Goal: Transaction & Acquisition: Subscribe to service/newsletter

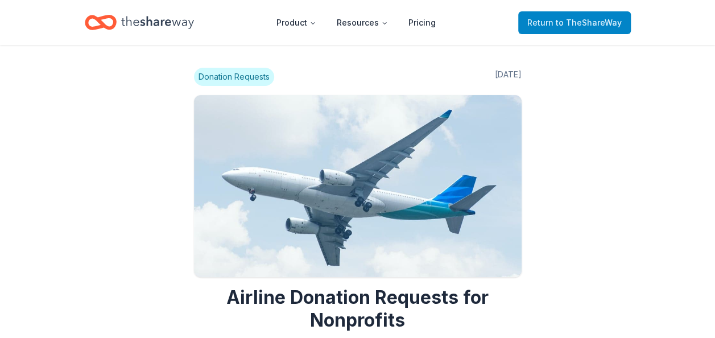
click at [560, 19] on span "to TheShareWay" at bounding box center [589, 23] width 66 height 10
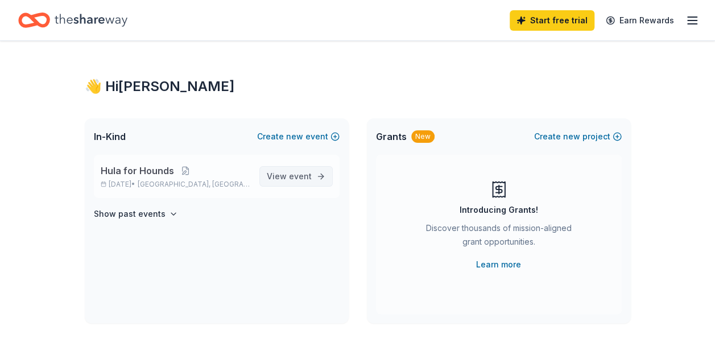
click at [296, 174] on span "event" at bounding box center [300, 176] width 23 height 10
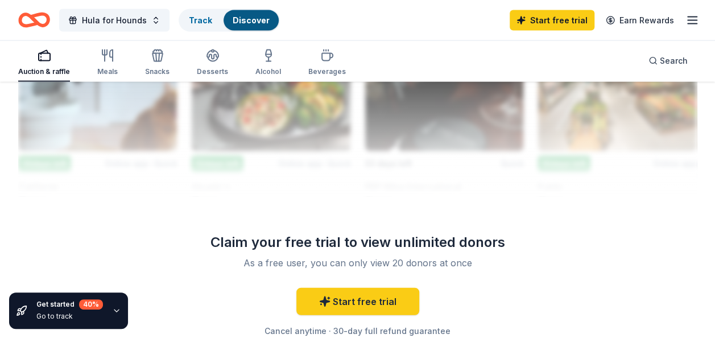
scroll to position [1274, 0]
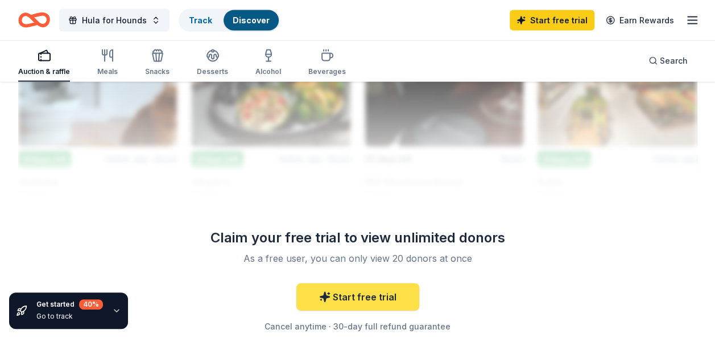
click at [377, 291] on link "Start free trial" at bounding box center [357, 296] width 123 height 27
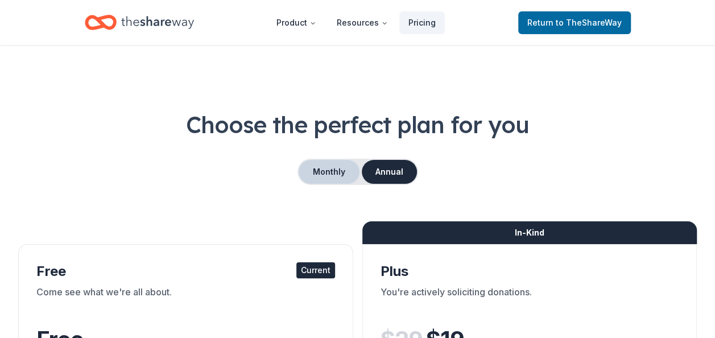
click at [314, 172] on button "Monthly" at bounding box center [329, 172] width 61 height 24
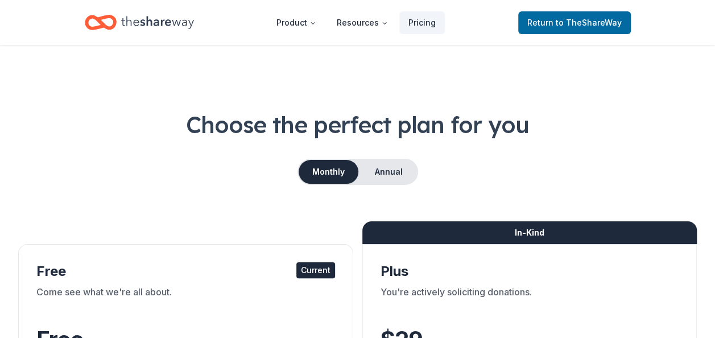
click at [691, 127] on h1 "Choose the perfect plan for you" at bounding box center [357, 125] width 679 height 32
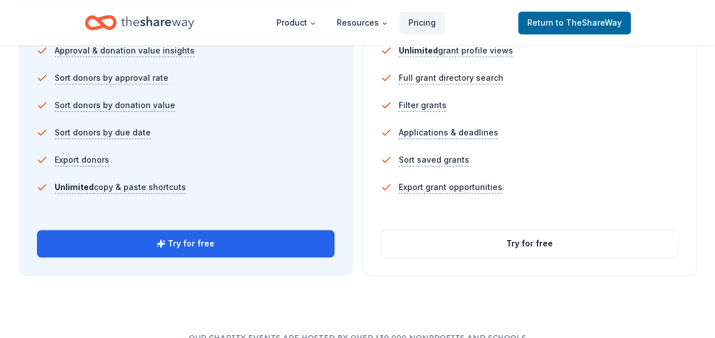
scroll to position [846, 0]
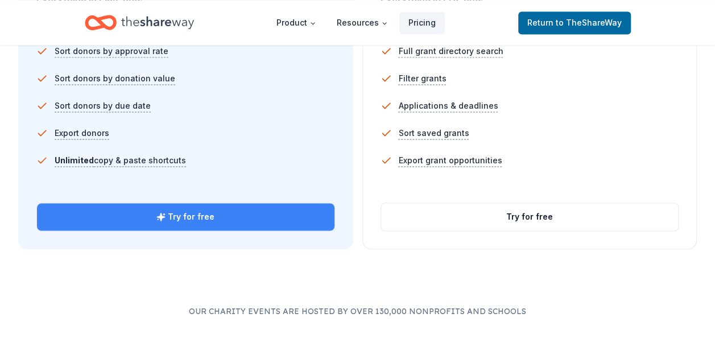
click at [210, 214] on button "Try for free" at bounding box center [186, 216] width 298 height 27
